Goal: Transaction & Acquisition: Purchase product/service

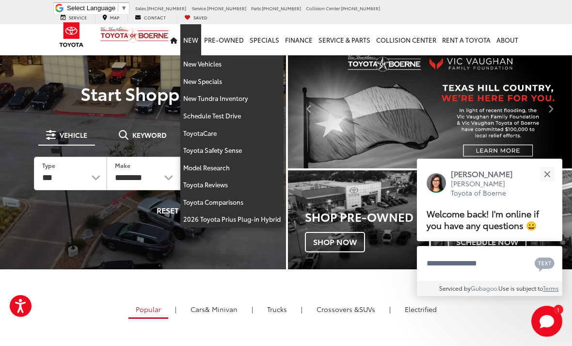
click at [539, 175] on button "Close" at bounding box center [547, 173] width 21 height 21
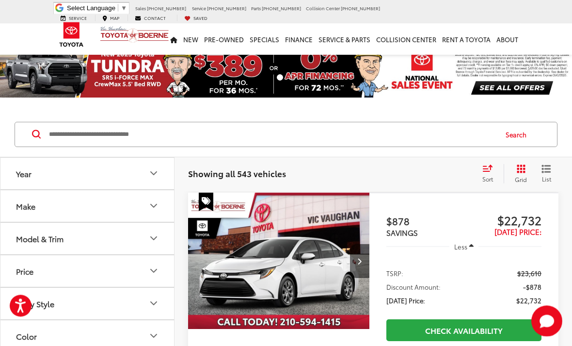
scroll to position [8, 0]
click at [79, 212] on button "Make" at bounding box center [87, 206] width 175 height 32
click at [157, 218] on button "Make" at bounding box center [87, 206] width 175 height 32
click at [56, 236] on div "Model & Trim" at bounding box center [40, 238] width 48 height 9
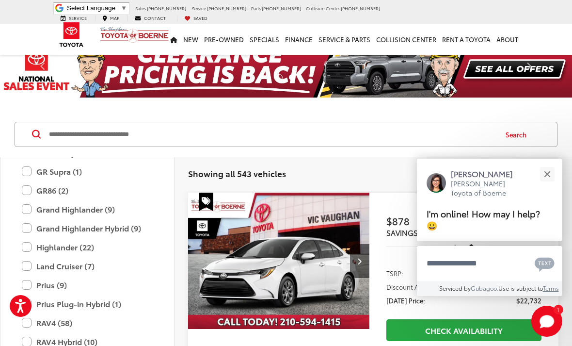
scroll to position [302, 0]
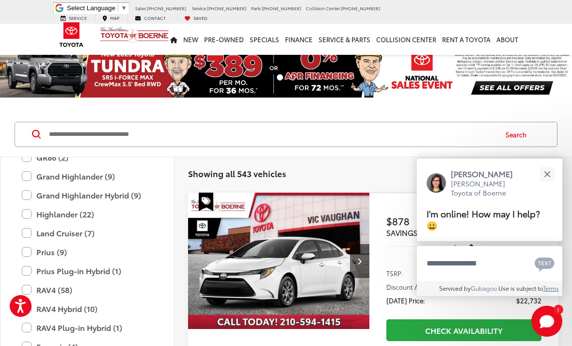
click at [545, 184] on button "Close" at bounding box center [547, 173] width 21 height 21
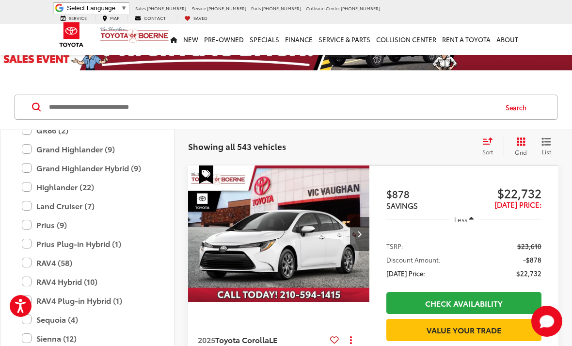
scroll to position [45, 0]
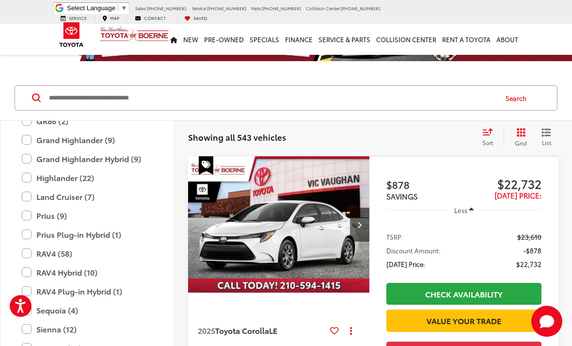
click at [34, 248] on label "RAV4 (58)" at bounding box center [87, 253] width 131 height 17
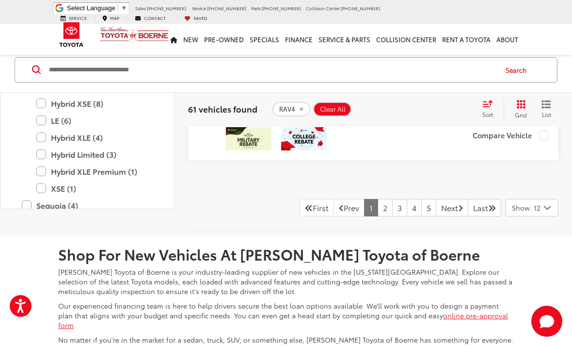
scroll to position [4103, 0]
